Goal: Information Seeking & Learning: Learn about a topic

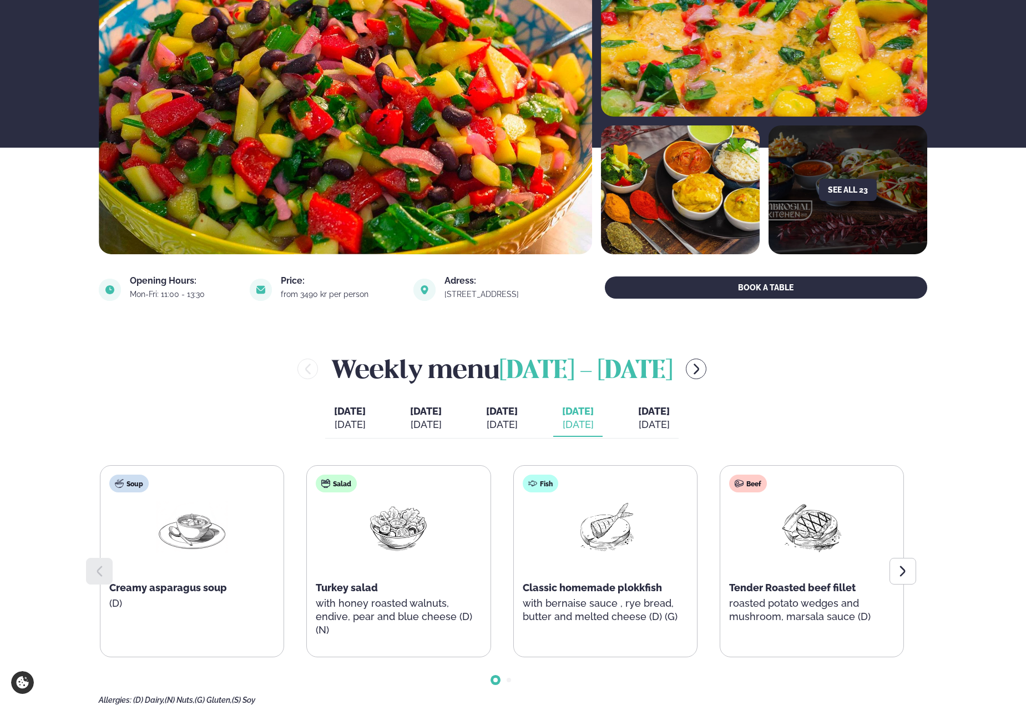
scroll to position [166, 0]
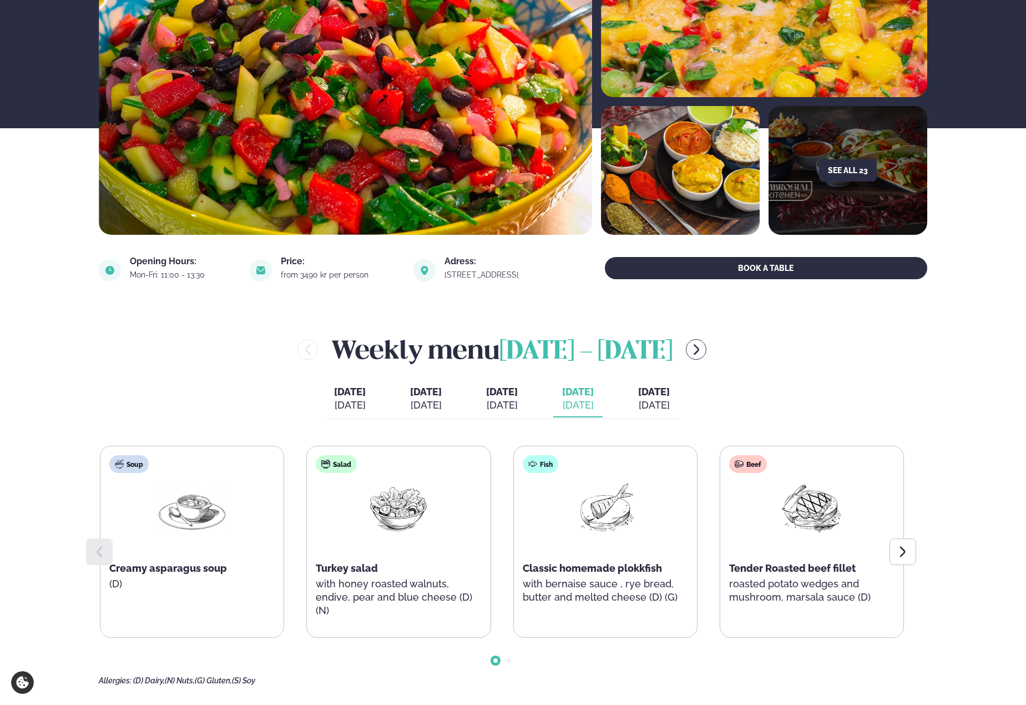
drag, startPoint x: 640, startPoint y: 279, endPoint x: 171, endPoint y: 336, distance: 472.9
click at [171, 336] on div "Weekly menu [DATE] - [DATE]" at bounding box center [502, 349] width 806 height 36
click at [911, 551] on div at bounding box center [903, 551] width 27 height 27
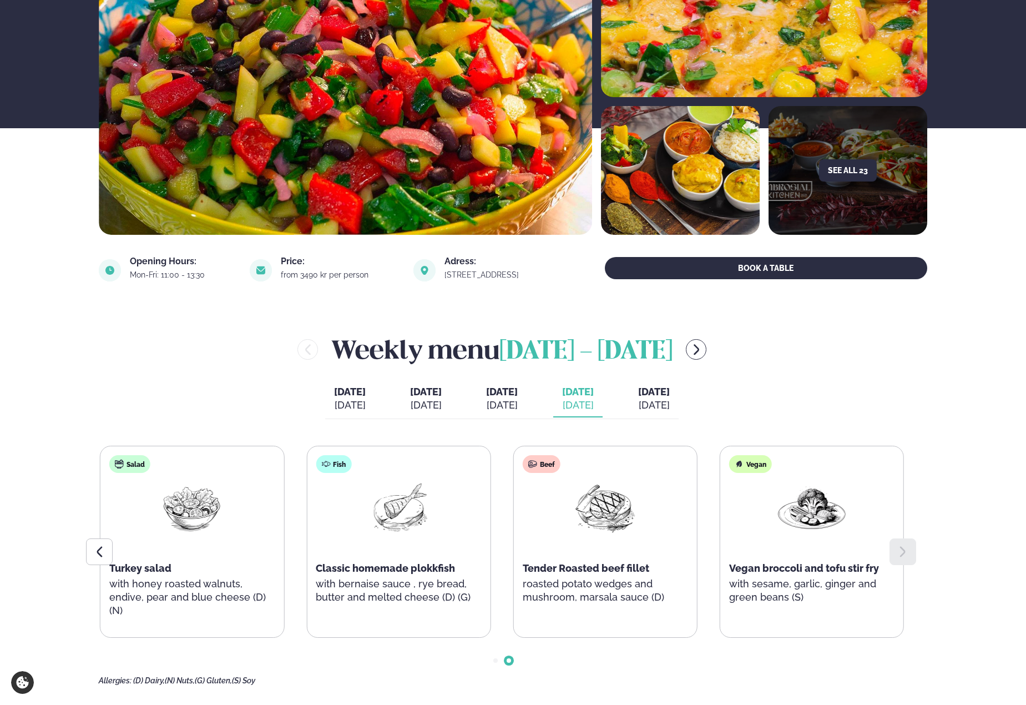
click at [670, 401] on div "[DATE]" at bounding box center [654, 404] width 32 height 13
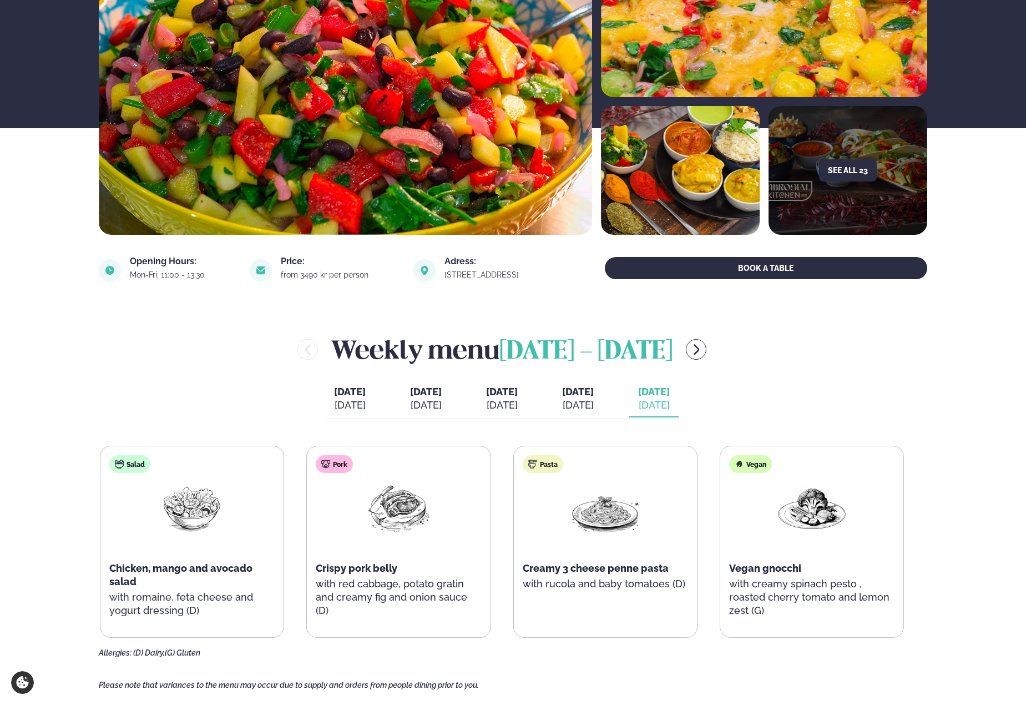
drag, startPoint x: 683, startPoint y: 418, endPoint x: 910, endPoint y: 387, distance: 228.6
click at [910, 387] on div "Weekly menu [DATE] - [DATE] [DATE] [DATE] [DATE] [DATE] [DATE] [DATE] [DATE] [P…" at bounding box center [513, 494] width 829 height 326
drag, startPoint x: 902, startPoint y: 391, endPoint x: 893, endPoint y: 399, distance: 12.2
drag, startPoint x: 893, startPoint y: 399, endPoint x: 884, endPoint y: 354, distance: 45.8
click at [884, 354] on div "Weekly menu [DATE] - [DATE]" at bounding box center [502, 349] width 806 height 36
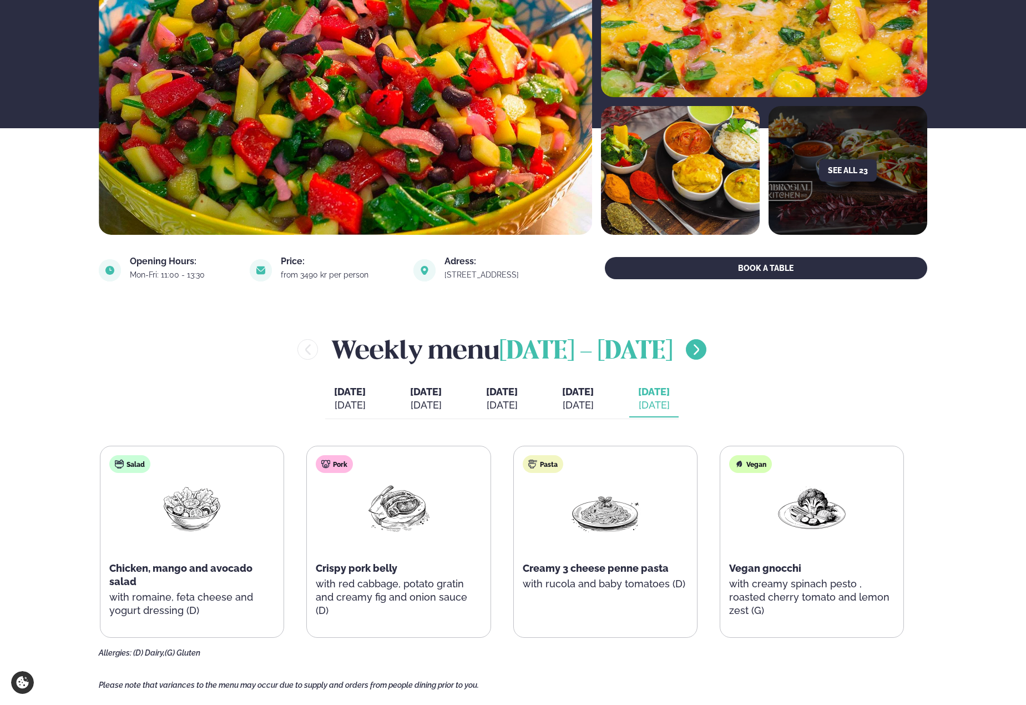
click at [703, 352] on icon "menu-btn-right" at bounding box center [696, 349] width 13 height 13
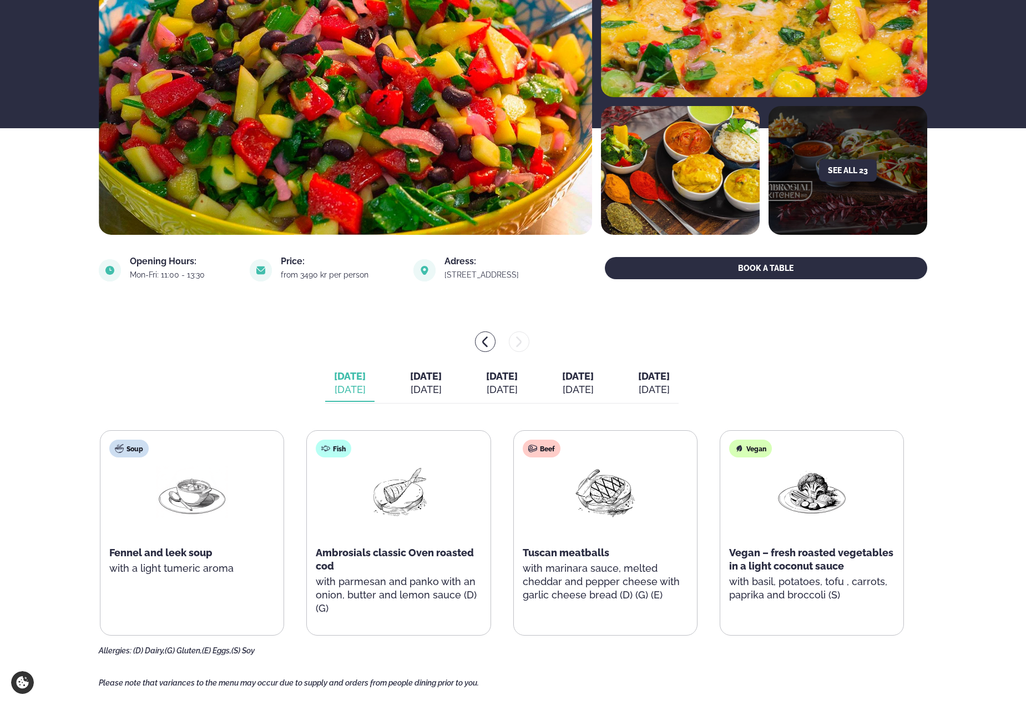
click at [421, 400] on button "[DATE] [DATE]" at bounding box center [425, 383] width 49 height 37
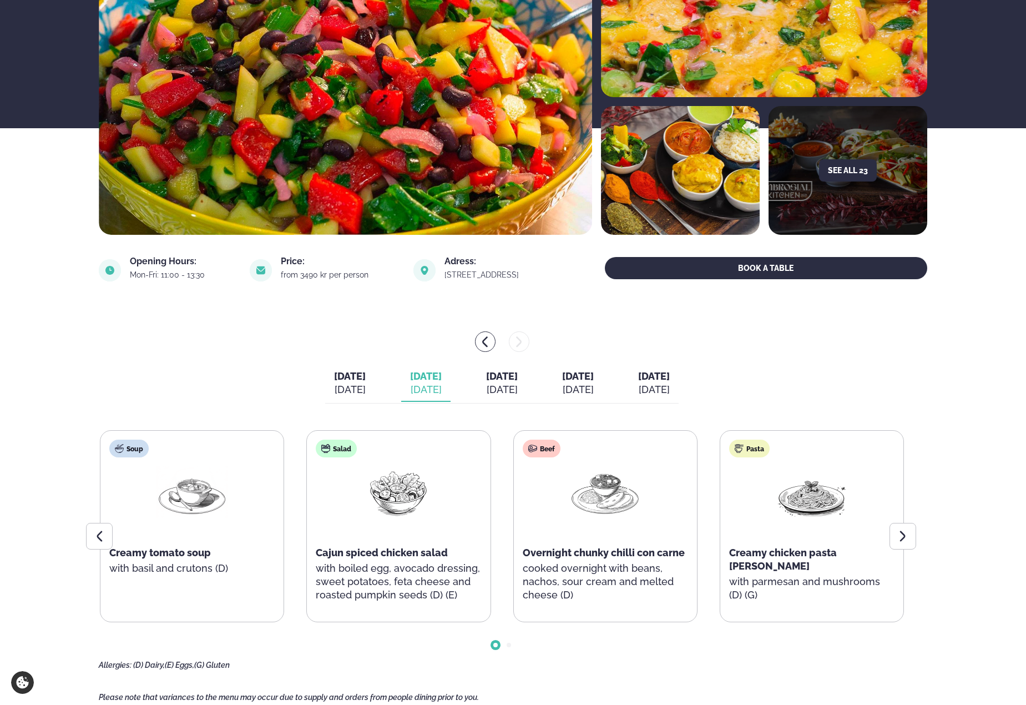
click at [511, 386] on div "[DATE]" at bounding box center [502, 389] width 32 height 13
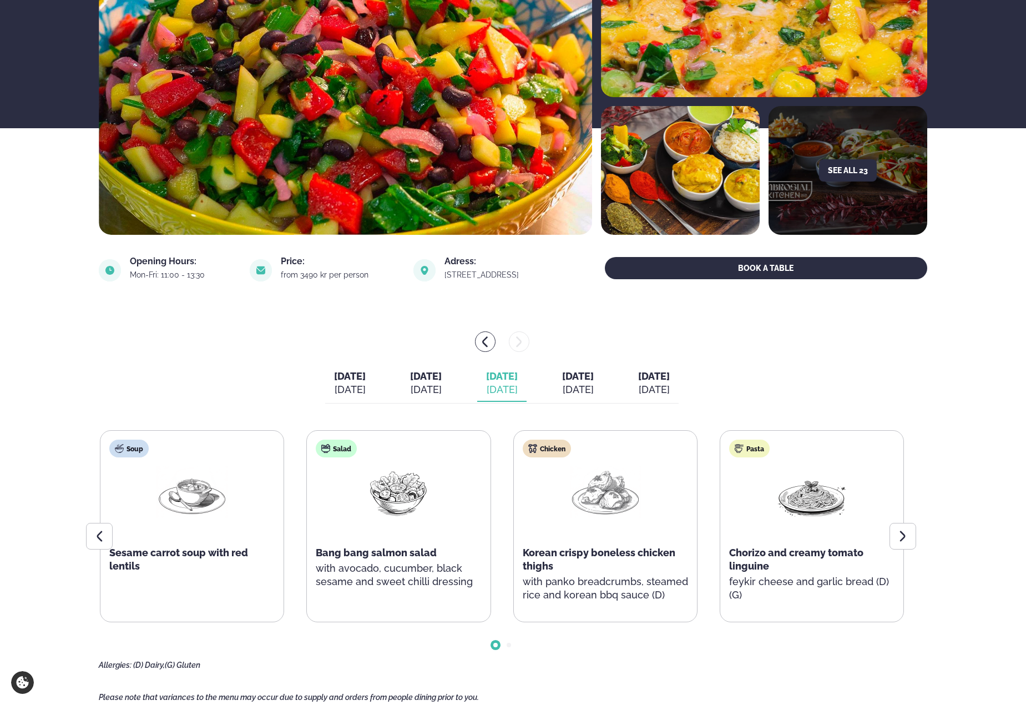
click at [428, 387] on div "[DATE]" at bounding box center [426, 389] width 32 height 13
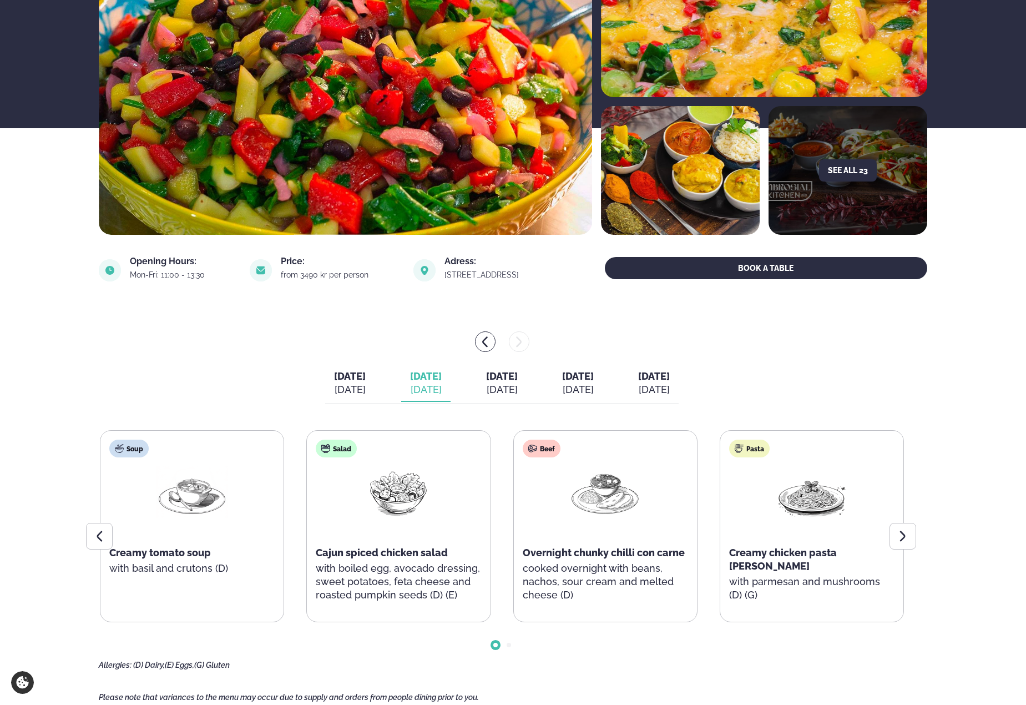
drag, startPoint x: 496, startPoint y: 391, endPoint x: 570, endPoint y: 382, distance: 75.0
click at [570, 382] on button "[DATE] [DATE]" at bounding box center [577, 383] width 49 height 37
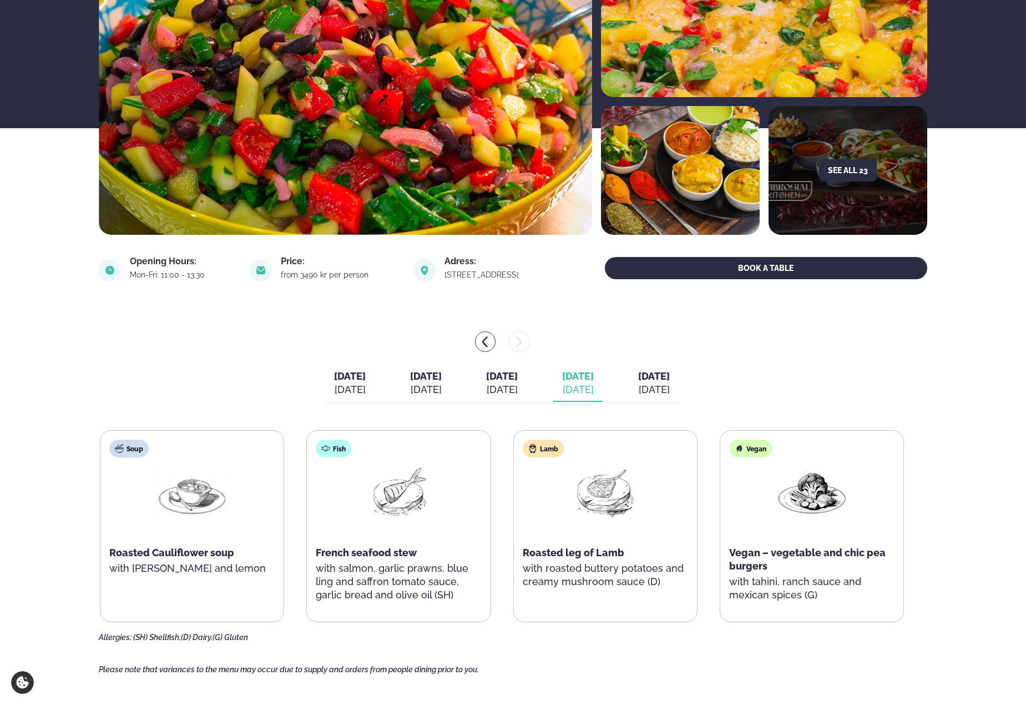
click at [669, 374] on span "[DATE]" at bounding box center [654, 376] width 32 height 12
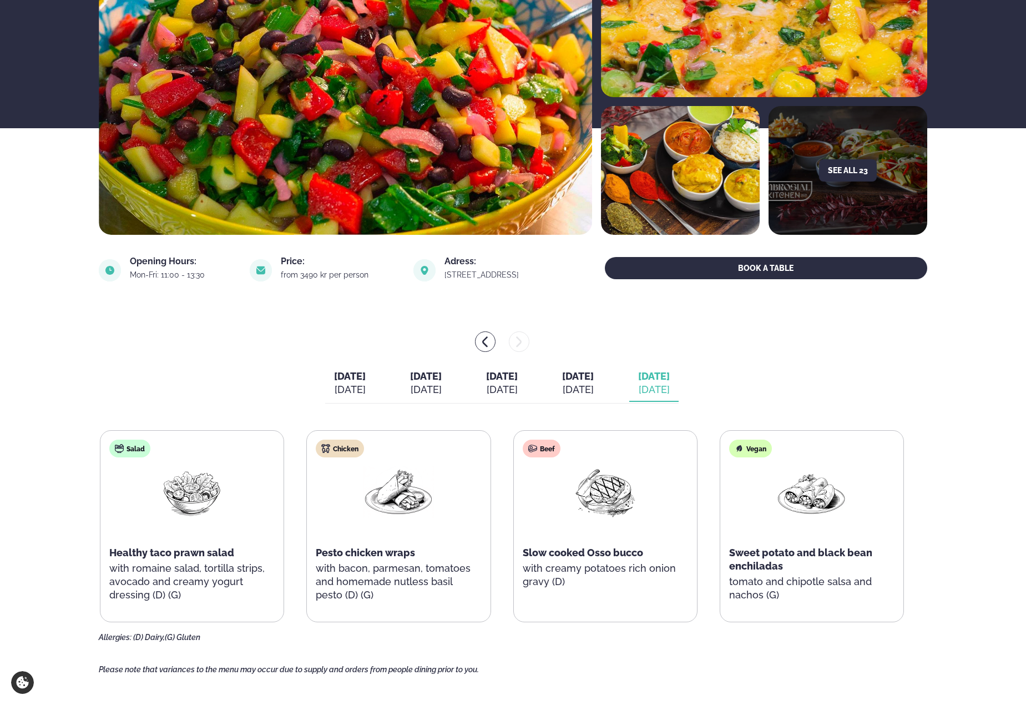
click at [800, 360] on div "[DATE] [DATE] [DATE] [DATE] [DATE] [DATE] [DATE] [DATE] [DATE] [DATE] Salad Hea…" at bounding box center [513, 486] width 829 height 311
click at [489, 348] on icon "menu-btn-left" at bounding box center [484, 341] width 13 height 13
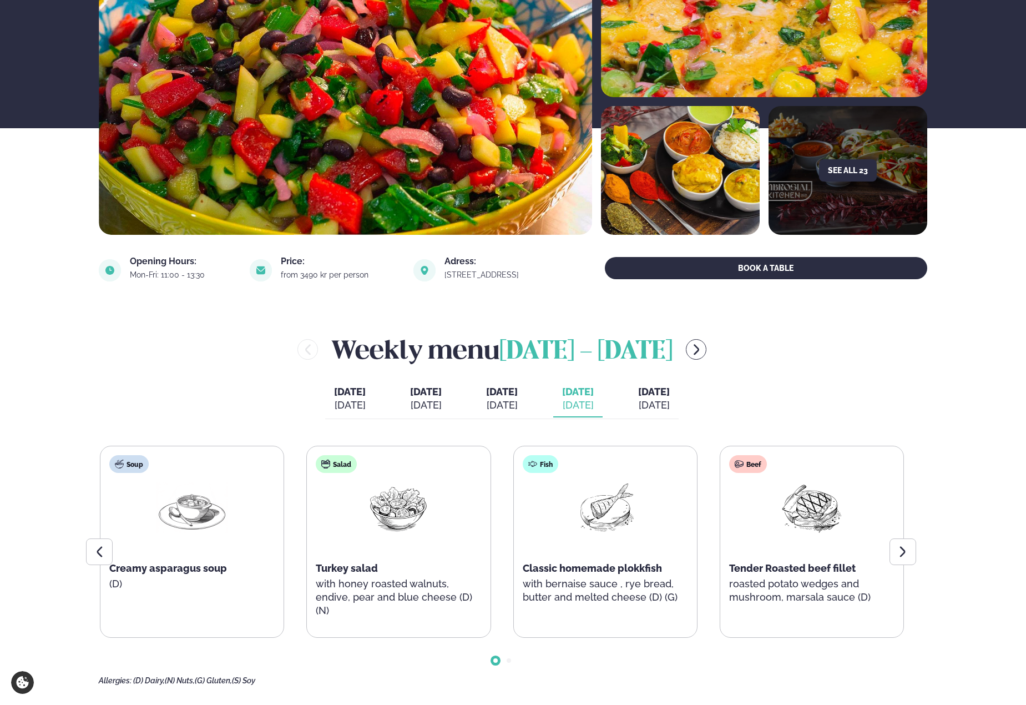
click at [768, 388] on div "Weekly menu [DATE] - [DATE] [DATE] [DATE] [DATE] [DATE] [DATE] [DATE] [DATE] [P…" at bounding box center [513, 508] width 829 height 354
